Goal: Transaction & Acquisition: Purchase product/service

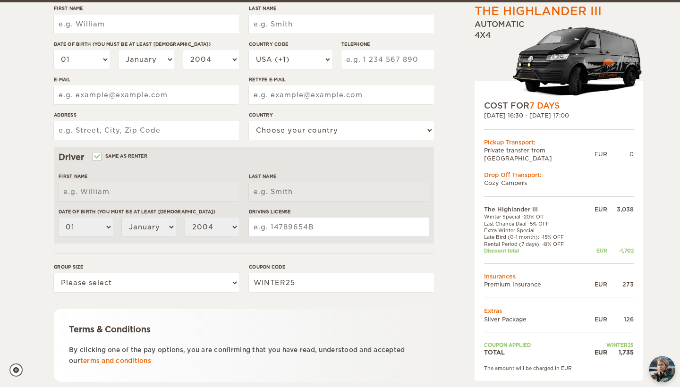
scroll to position [167, 0]
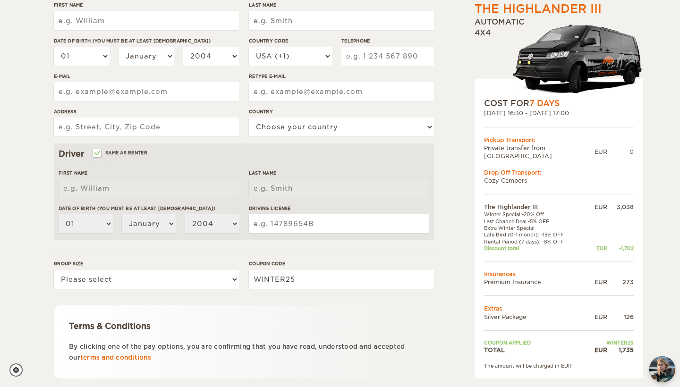
click at [619, 346] on div "1,735" at bounding box center [620, 350] width 26 height 8
click at [622, 346] on div "1,735" at bounding box center [620, 350] width 26 height 8
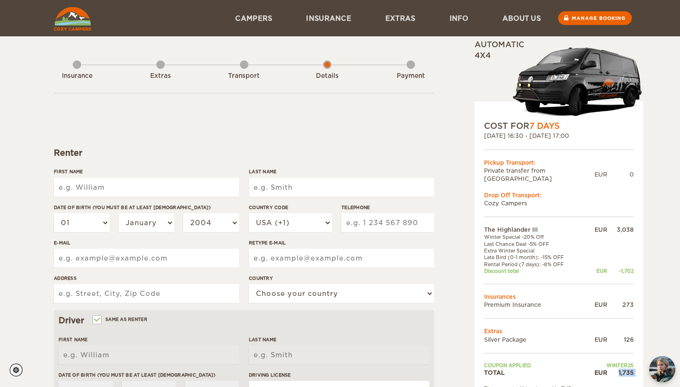
scroll to position [0, 0]
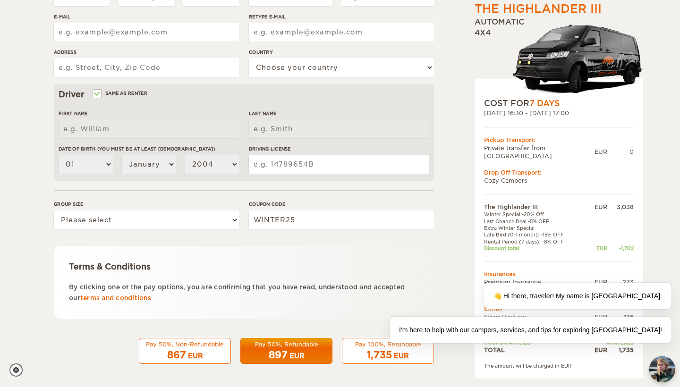
scroll to position [225, 0]
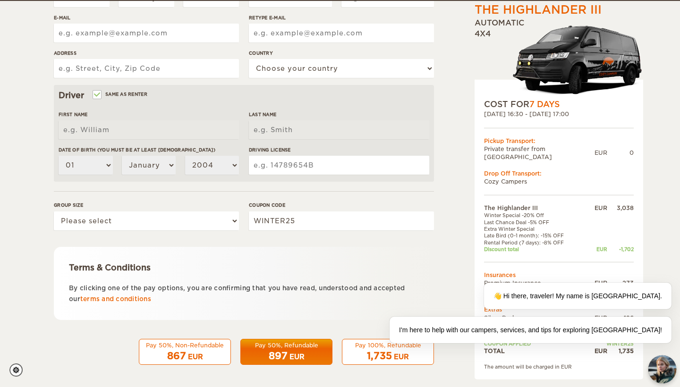
click at [658, 360] on img "chat-button" at bounding box center [663, 370] width 28 height 28
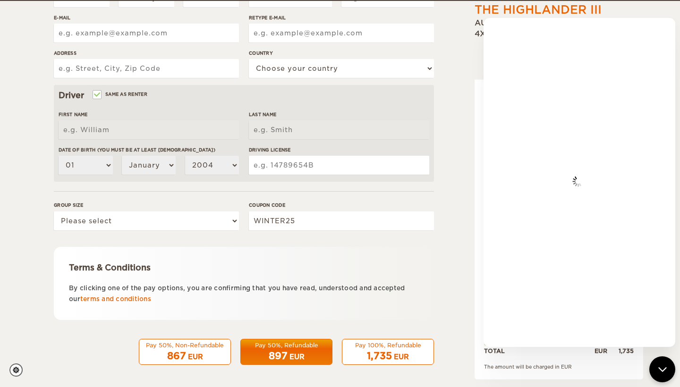
click at [470, 76] on div "The Highlander III Expand Collapse Total 1,735 EUR Automatic 4x4 COST FOR 7 Day…" at bounding box center [535, 99] width 183 height 559
click at [662, 362] on div "chat-button" at bounding box center [663, 370] width 28 height 28
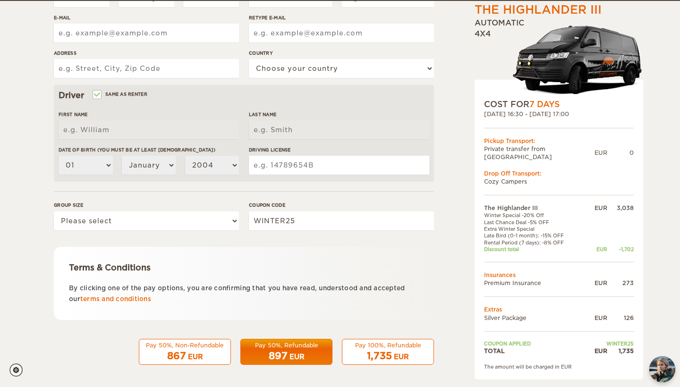
click at [342, 262] on div "Terms & Conditions" at bounding box center [244, 267] width 350 height 11
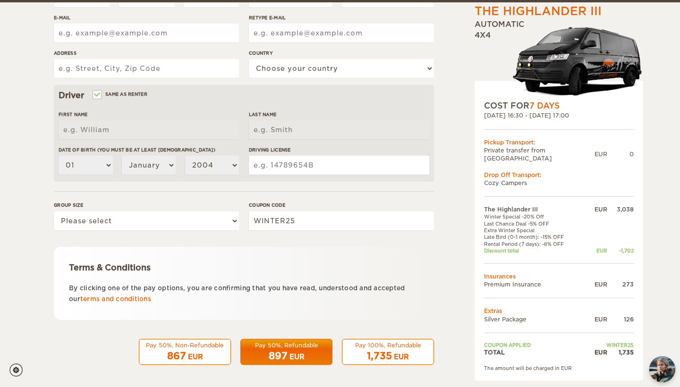
click at [162, 350] on div "867 EUR" at bounding box center [185, 357] width 80 height 14
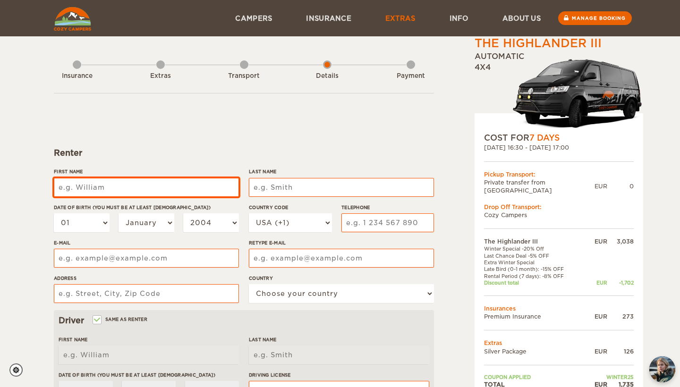
scroll to position [0, 0]
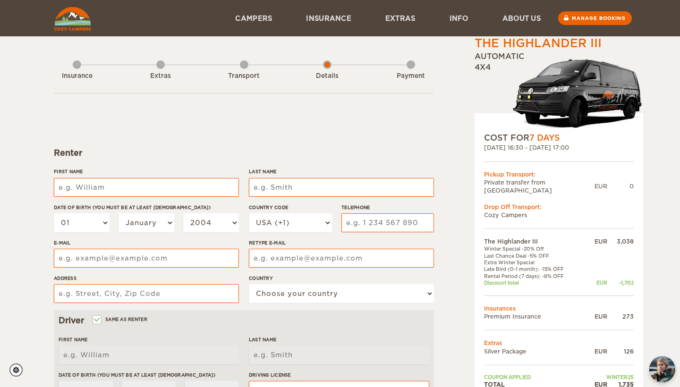
click at [239, 68] on div "Insurance Extras Transport Details Payment" at bounding box center [244, 70] width 380 height 48
click at [243, 65] on div "Transport" at bounding box center [244, 74] width 9 height 38
click at [609, 20] on link "Manage booking" at bounding box center [595, 18] width 76 height 14
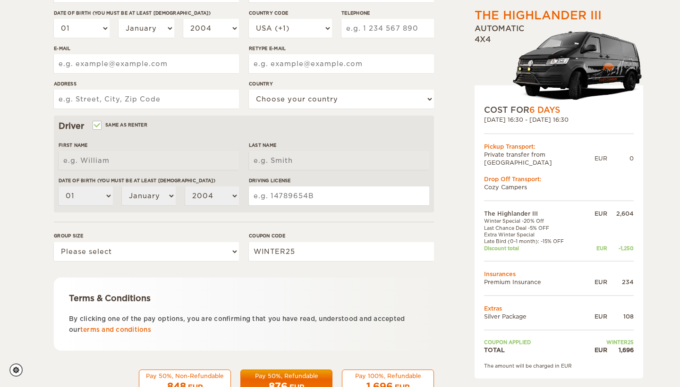
scroll to position [195, 0]
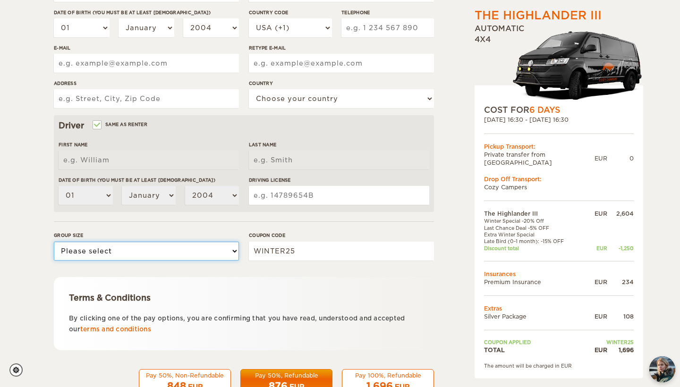
select select "2"
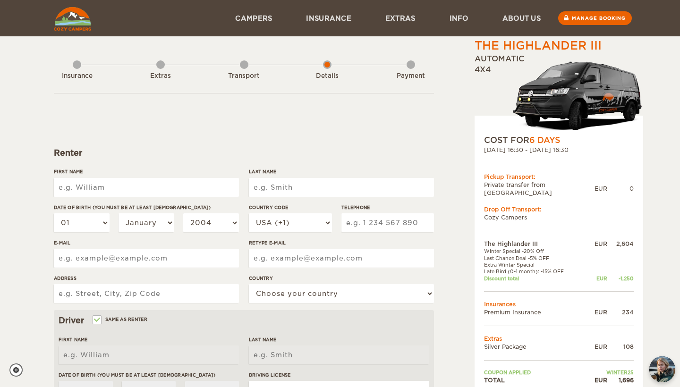
scroll to position [0, 0]
type input "Luca"
type input "Steinhorst"
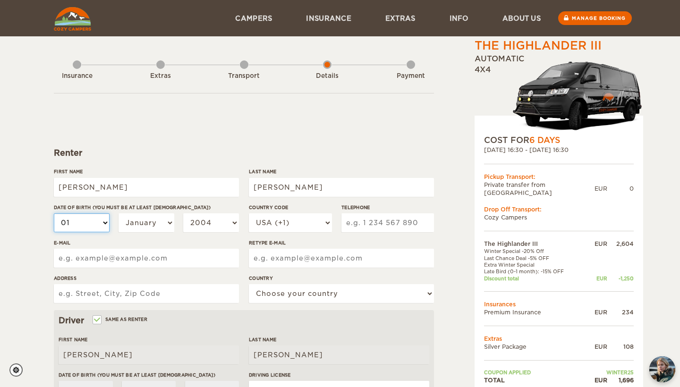
select select "03"
select select "04"
select select "2002"
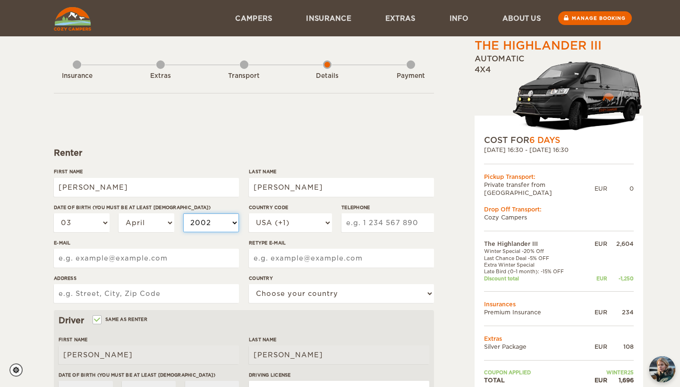
select select "2002"
select select "2001"
select select "2002"
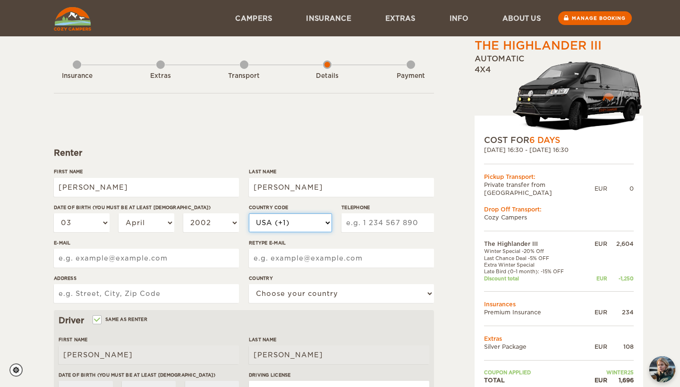
select select "49"
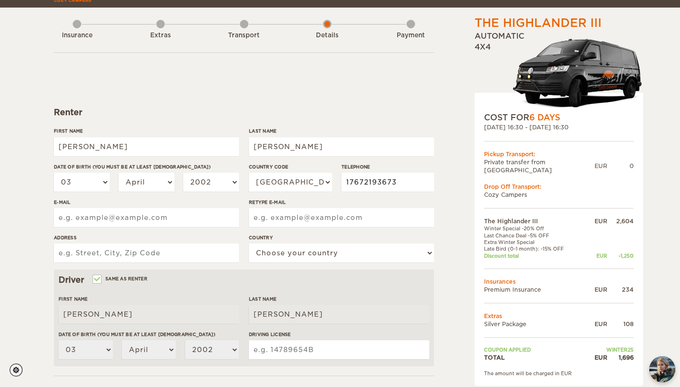
scroll to position [48, 0]
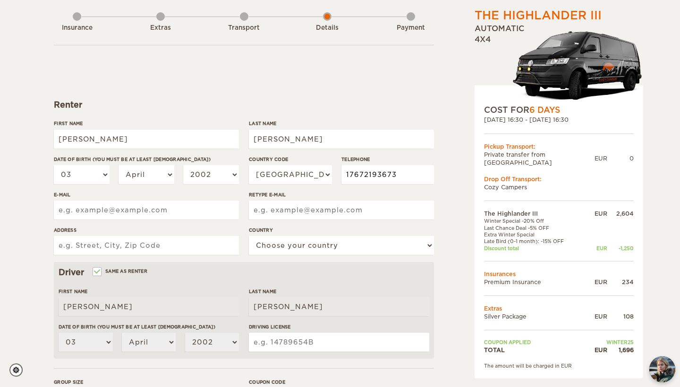
type input "17672193673"
type input "luca.steinhorst@pm.me"
paste input "luca.steinhorst@pm.me"
type input "luca.steinhorst@pm.me"
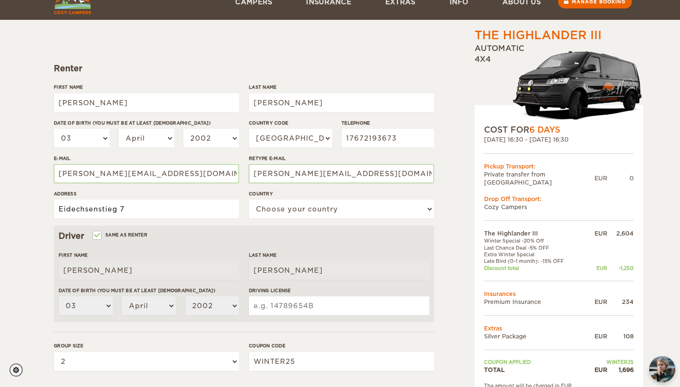
scroll to position [106, 0]
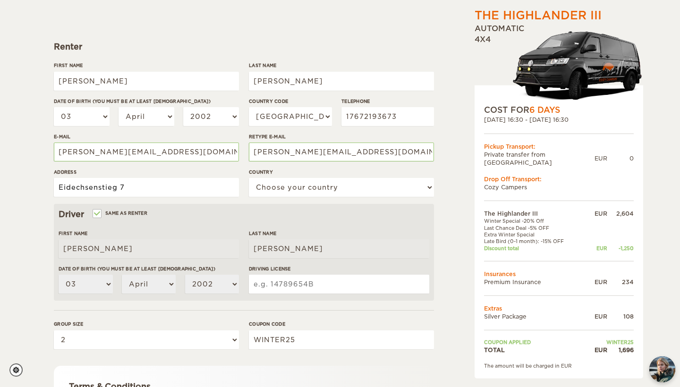
type input "Eidechsenstieg 7"
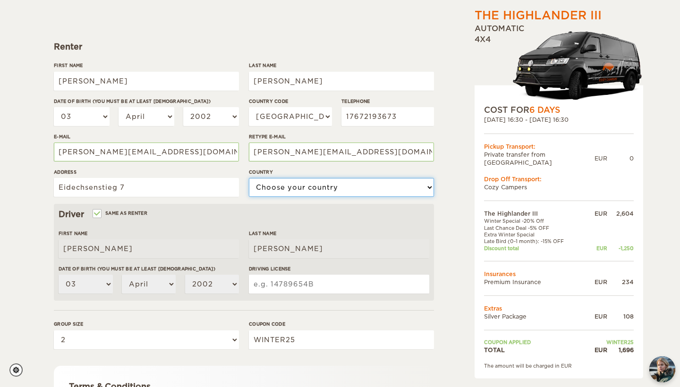
select select "77"
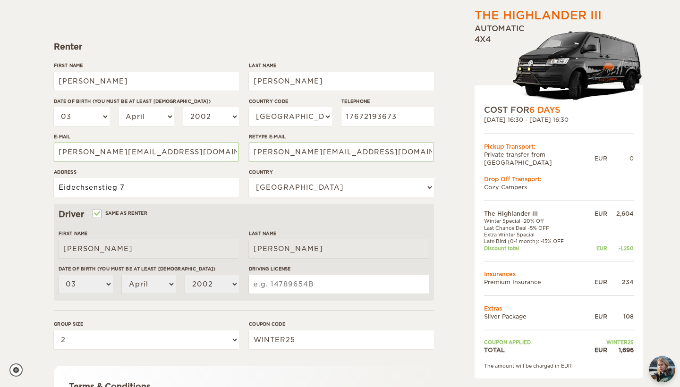
click at [160, 188] on input "Eidechsenstieg 7" at bounding box center [146, 187] width 185 height 19
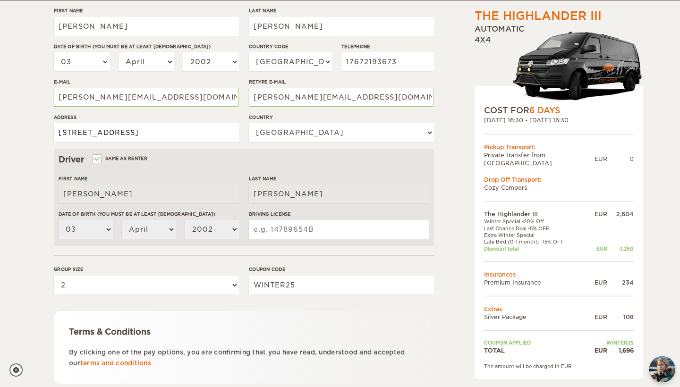
scroll to position [162, 0]
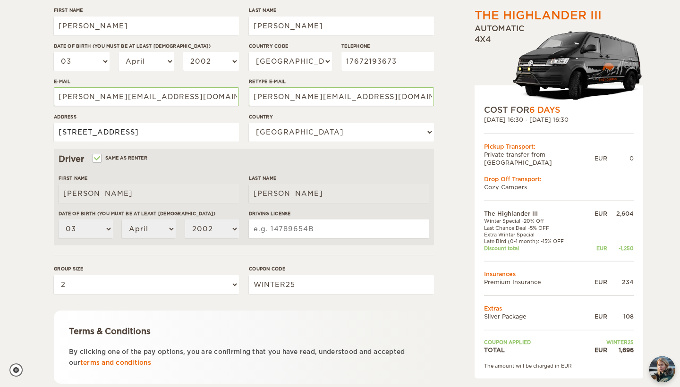
type input "Eidechsenstieg 7, 21614 Buxtehude"
click at [328, 225] on input "Driving License" at bounding box center [339, 229] width 180 height 19
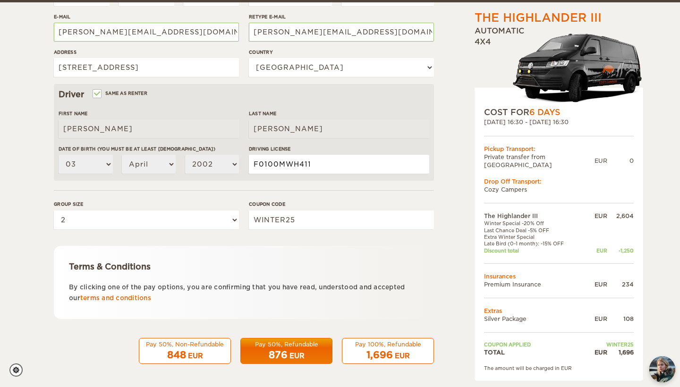
scroll to position [225, 0]
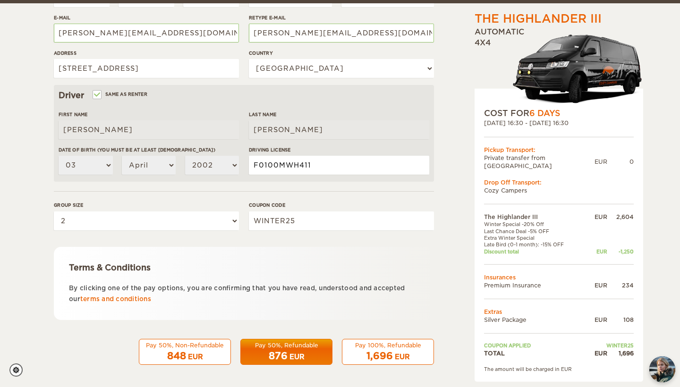
type input "F0100MWH411"
click at [625, 248] on div "-1,250" at bounding box center [620, 251] width 26 height 7
click at [621, 255] on td at bounding box center [559, 264] width 150 height 18
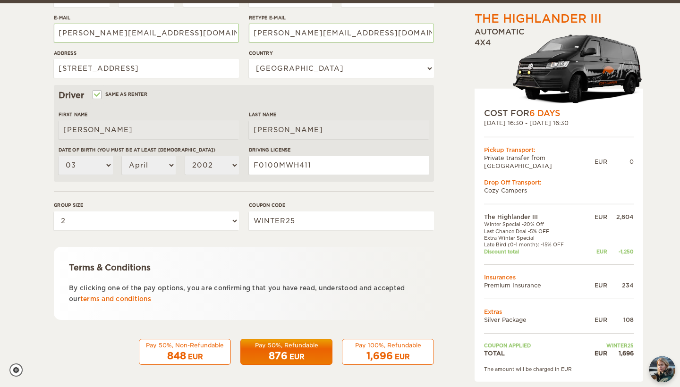
click at [373, 355] on span "1,696" at bounding box center [380, 356] width 26 height 11
click at [393, 345] on div "Pay 100%, Refundable" at bounding box center [388, 346] width 80 height 8
click at [374, 350] on div "1,696 EUR" at bounding box center [388, 357] width 80 height 14
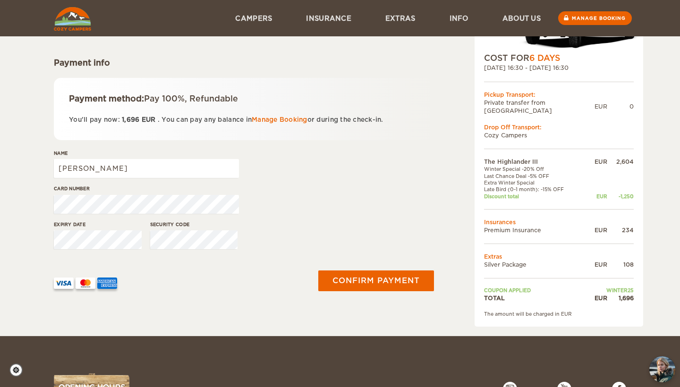
scroll to position [89, 0]
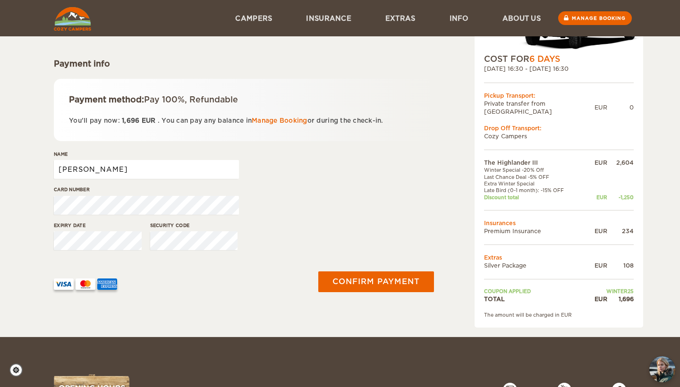
click at [122, 175] on input "[PERSON_NAME]" at bounding box center [146, 169] width 185 height 19
type input "Luca Steinhorst"
click at [385, 174] on div "Name Luca Steinhorst" at bounding box center [244, 168] width 380 height 35
click at [366, 279] on button "Confirm payment" at bounding box center [375, 281] width 119 height 21
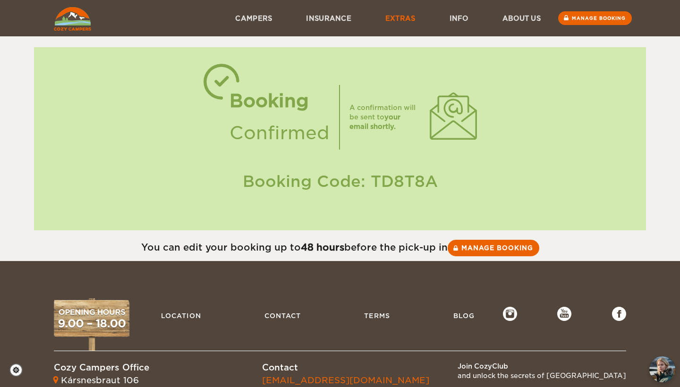
click at [392, 14] on link "Extras" at bounding box center [400, 18] width 64 height 36
